Goal: Book appointment/travel/reservation

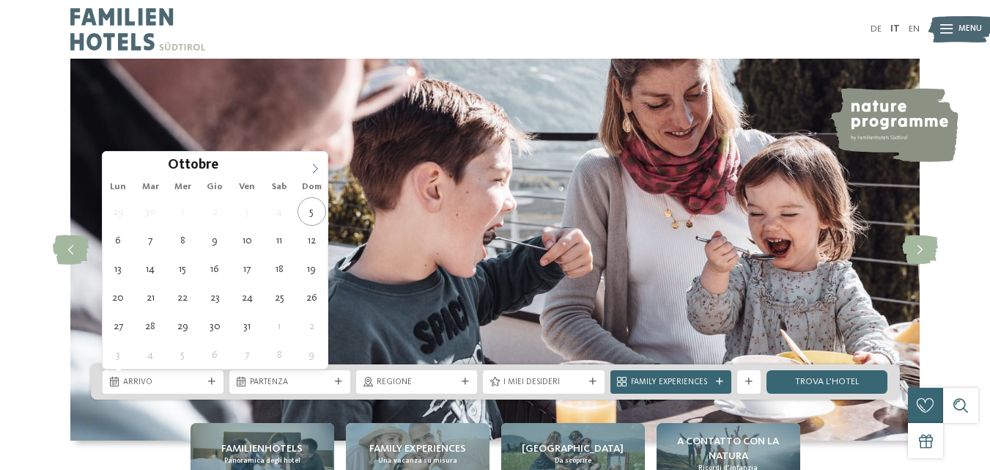
click at [317, 174] on span at bounding box center [315, 164] width 25 height 25
type div "[DATE]"
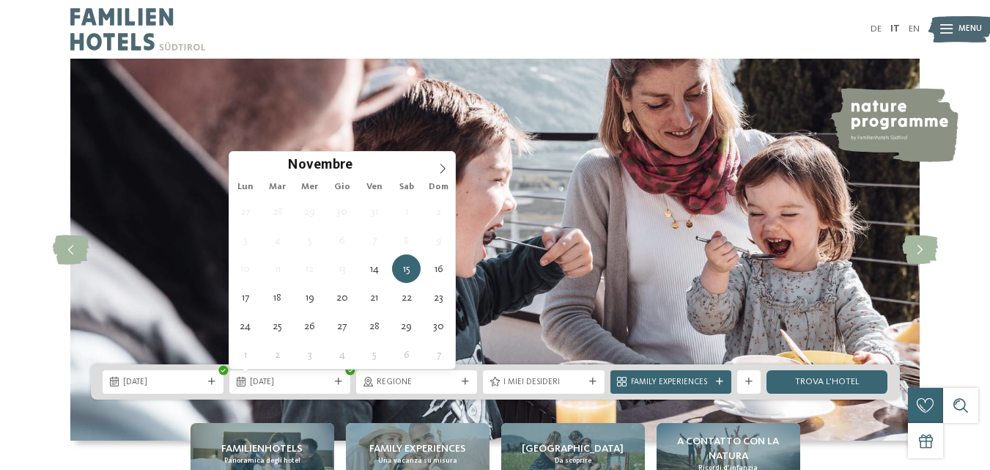
type div "[DATE]"
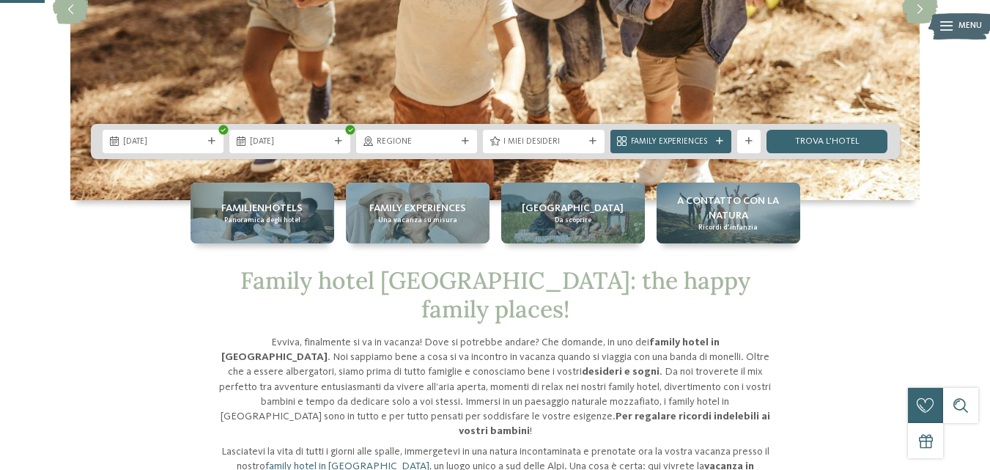
scroll to position [288, 0]
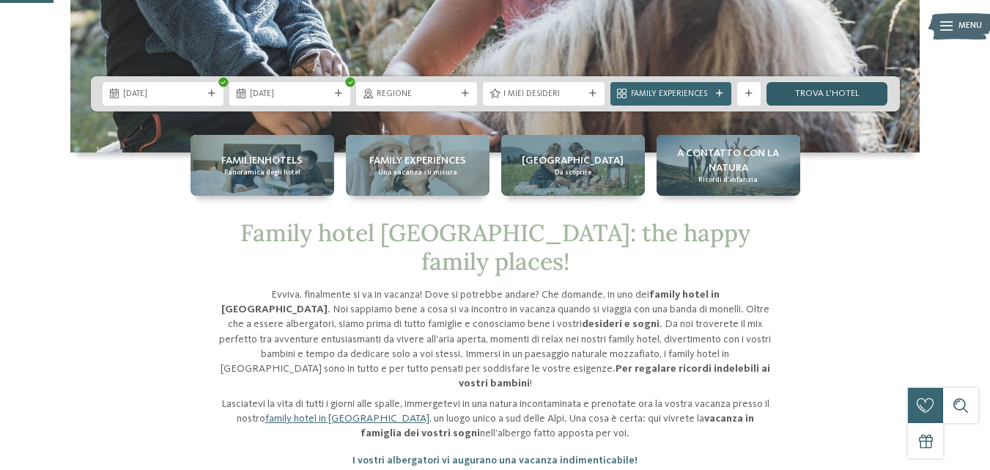
click at [803, 84] on link "trova l’hotel" at bounding box center [827, 93] width 121 height 23
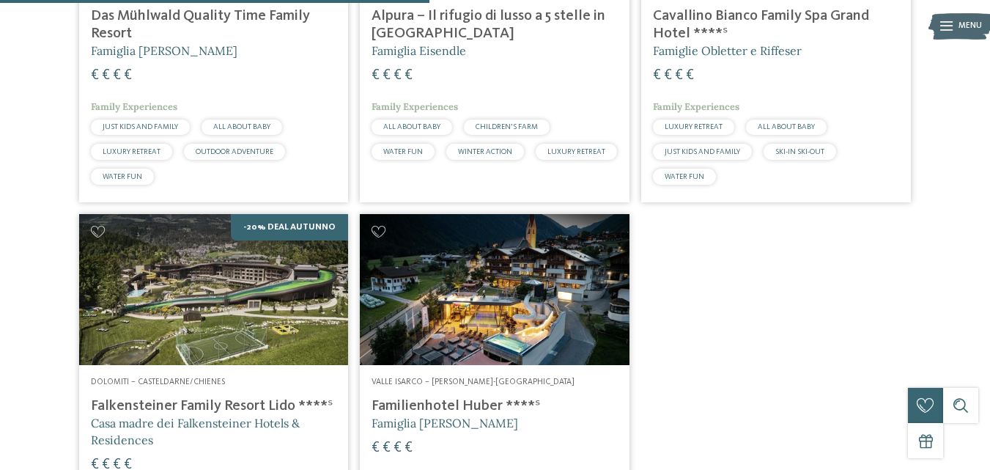
scroll to position [622, 0]
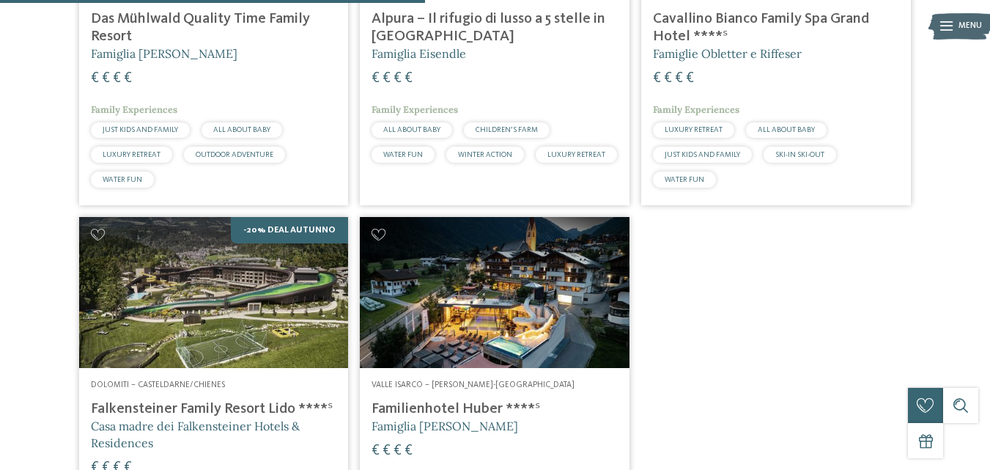
click at [444, 401] on h4 "Familienhotel Huber ****ˢ" at bounding box center [495, 409] width 246 height 18
